Goal: Transaction & Acquisition: Purchase product/service

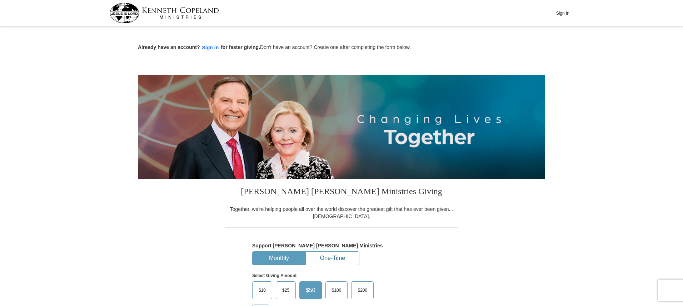
click at [348, 259] on button "One-Time" at bounding box center [332, 257] width 53 height 13
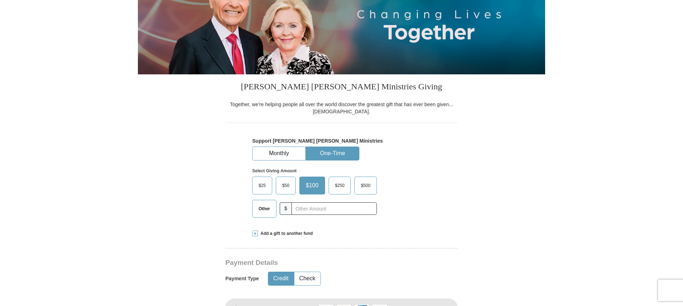
scroll to position [108, 0]
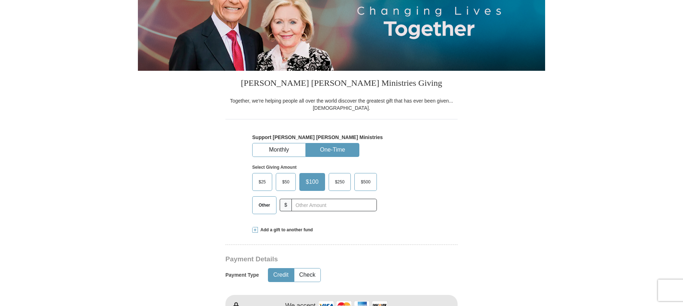
click at [263, 203] on span "Other" at bounding box center [264, 205] width 19 height 11
click at [0, 0] on input "Other" at bounding box center [0, 0] width 0 height 0
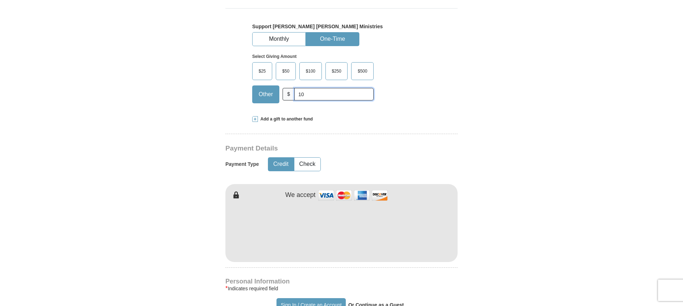
scroll to position [237, 0]
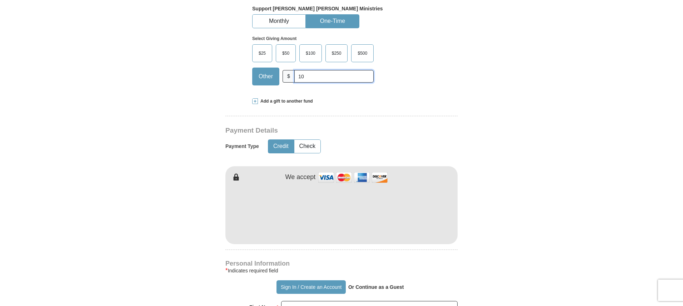
type input "10"
type input "[PERSON_NAME]"
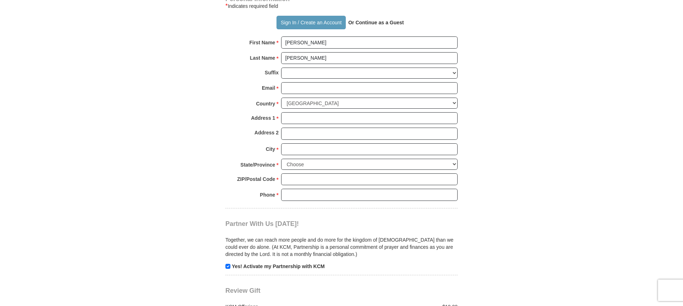
scroll to position [508, 0]
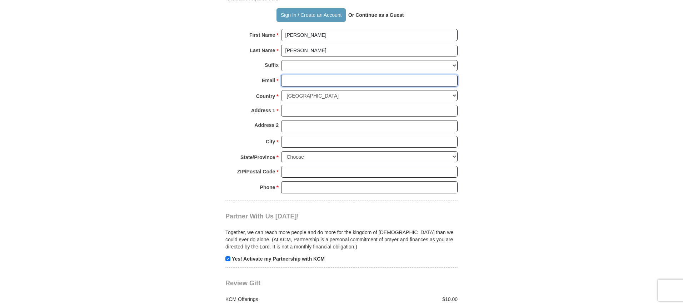
click at [285, 81] on input "Email *" at bounding box center [369, 81] width 176 height 12
type input "[PERSON_NAME][EMAIL_ADDRESS][DOMAIN_NAME]"
type input "8232 [PERSON_NAME] Dr"
type input "[GEOGRAPHIC_DATA]"
select select "FL"
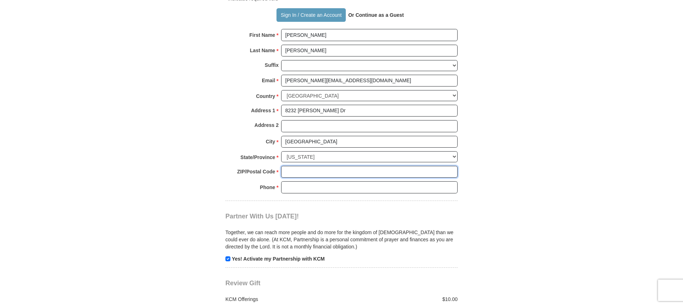
type input "34243"
type input "9418937684"
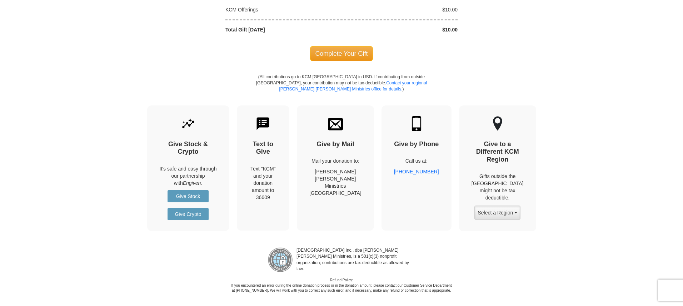
scroll to position [798, 0]
click at [356, 53] on span "Complete Your Gift" at bounding box center [341, 52] width 63 height 15
